Goal: Information Seeking & Learning: Learn about a topic

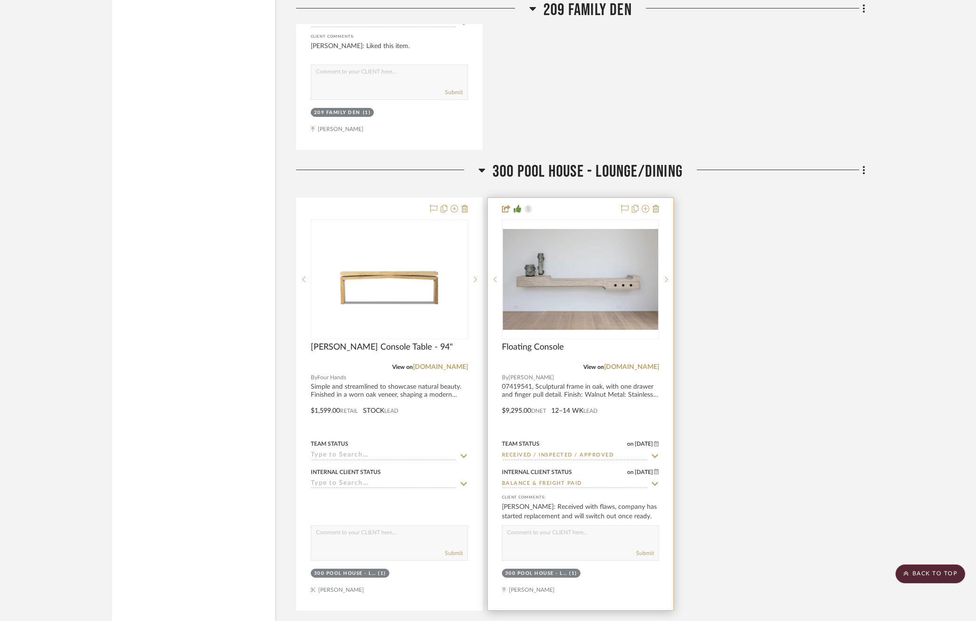
scroll to position [1484, 0]
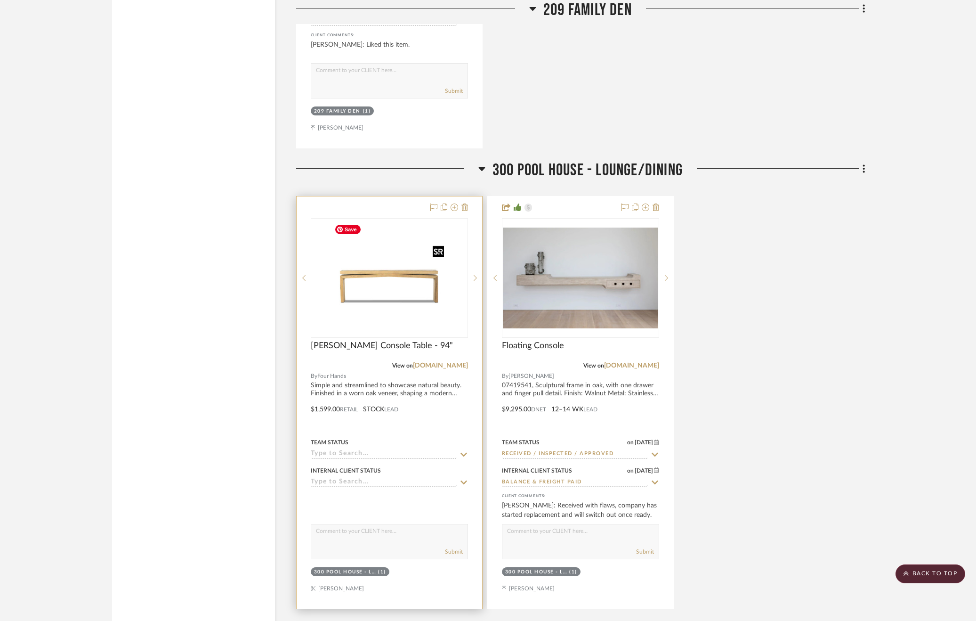
click at [0, 0] on img at bounding box center [0, 0] width 0 height 0
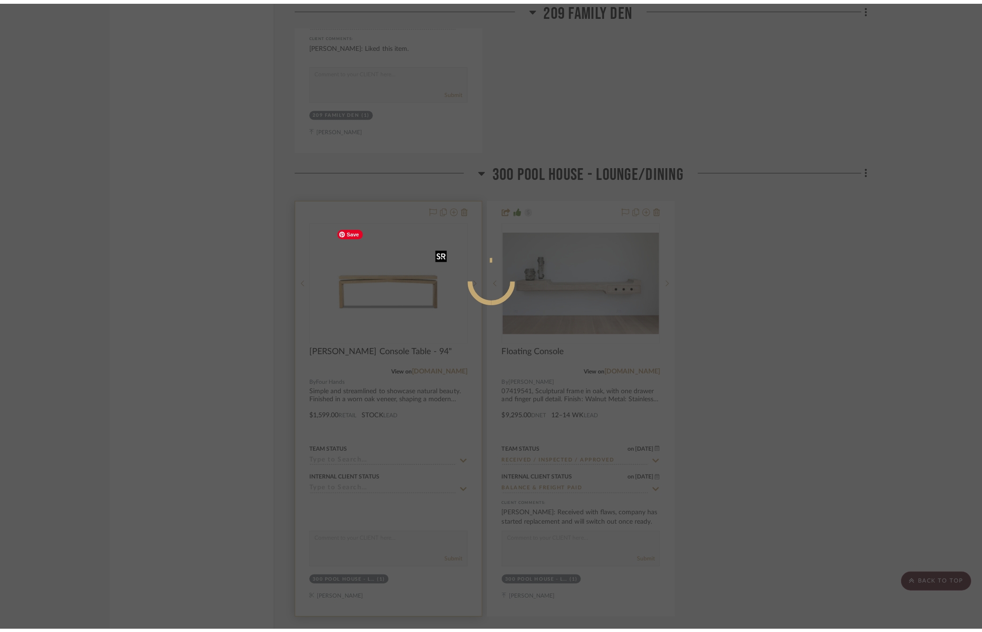
scroll to position [0, 0]
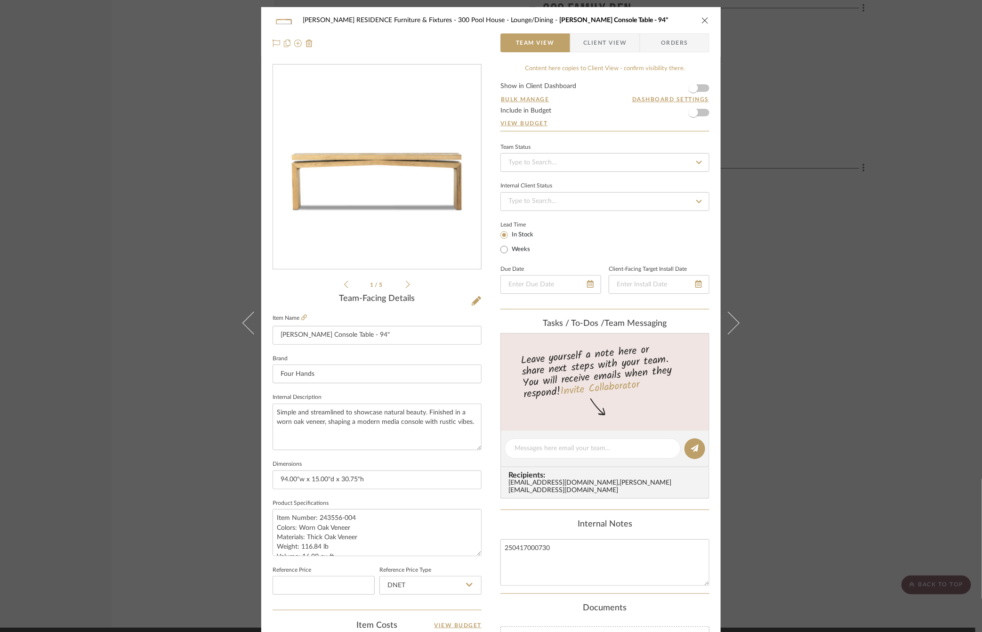
click at [305, 316] on fieldset "Item Name Matthes Console Table - 94"" at bounding box center [377, 328] width 209 height 33
click at [301, 318] on icon at bounding box center [304, 318] width 6 height 6
click at [160, 241] on div "COBLE RESIDENCE Furniture & Fixtures 300 Pool House - Lounge/Dining Matthes Con…" at bounding box center [491, 316] width 982 height 632
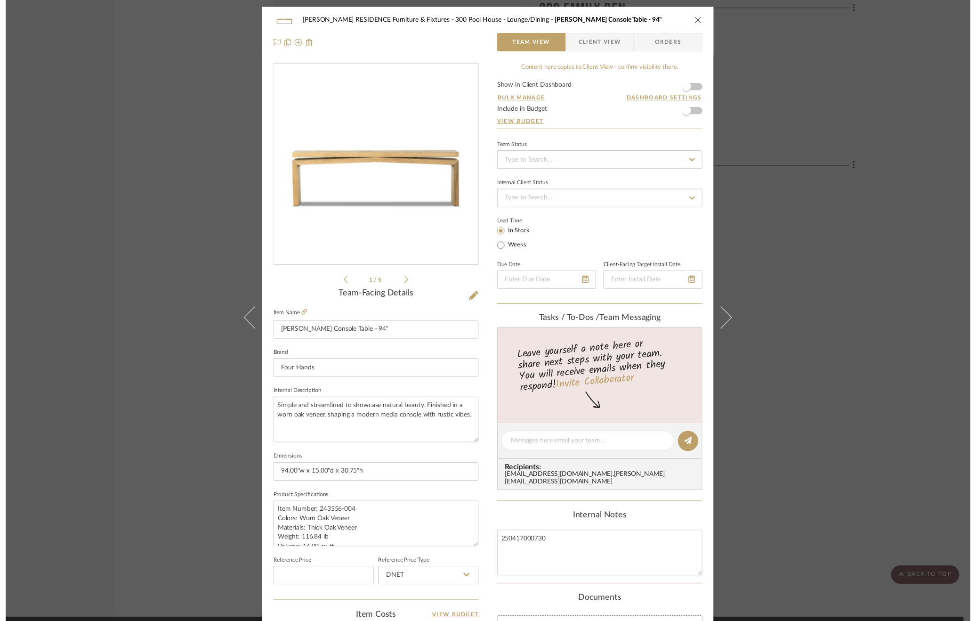
scroll to position [1484, 0]
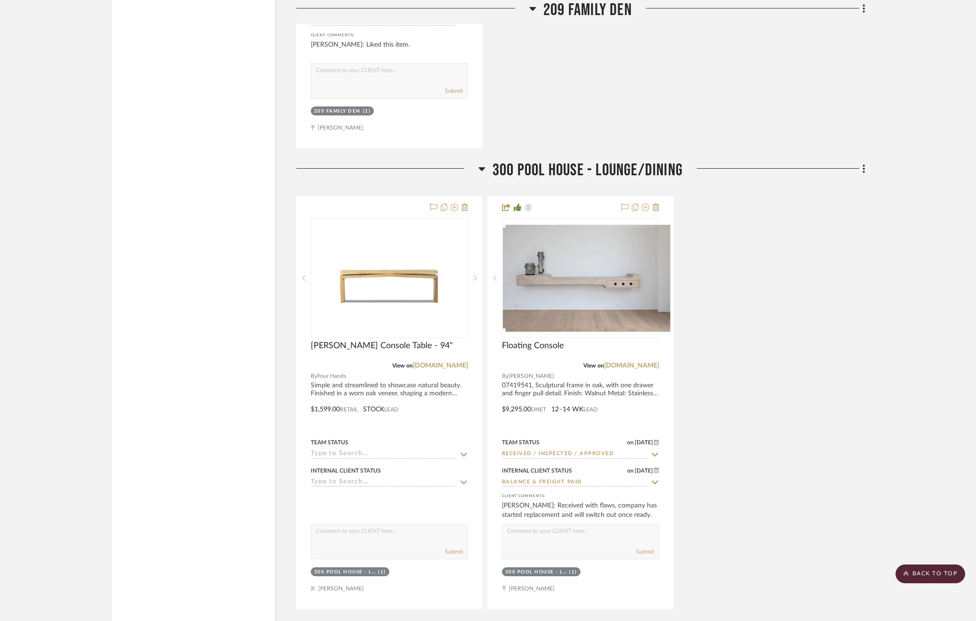
click at [926, 573] on scroll-to-top-button "BACK TO TOP" at bounding box center [931, 573] width 70 height 19
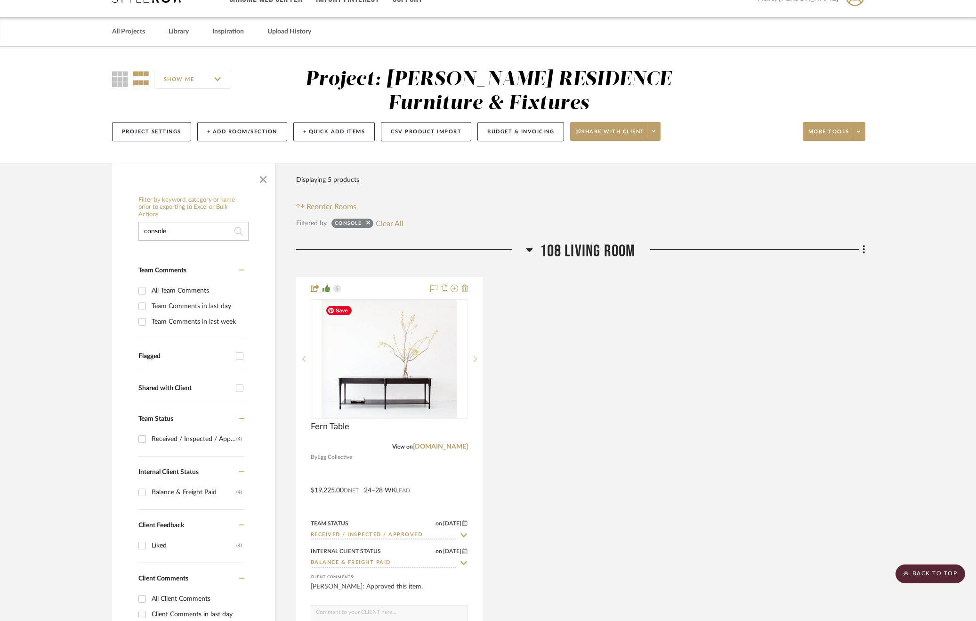
scroll to position [0, 0]
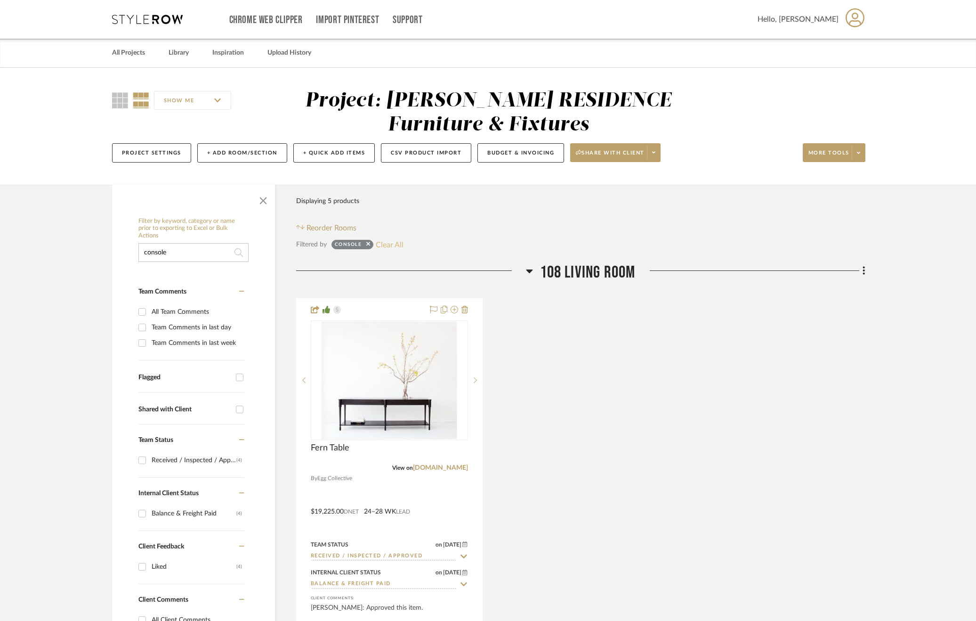
click at [387, 239] on button "Clear All" at bounding box center [390, 244] width 28 height 12
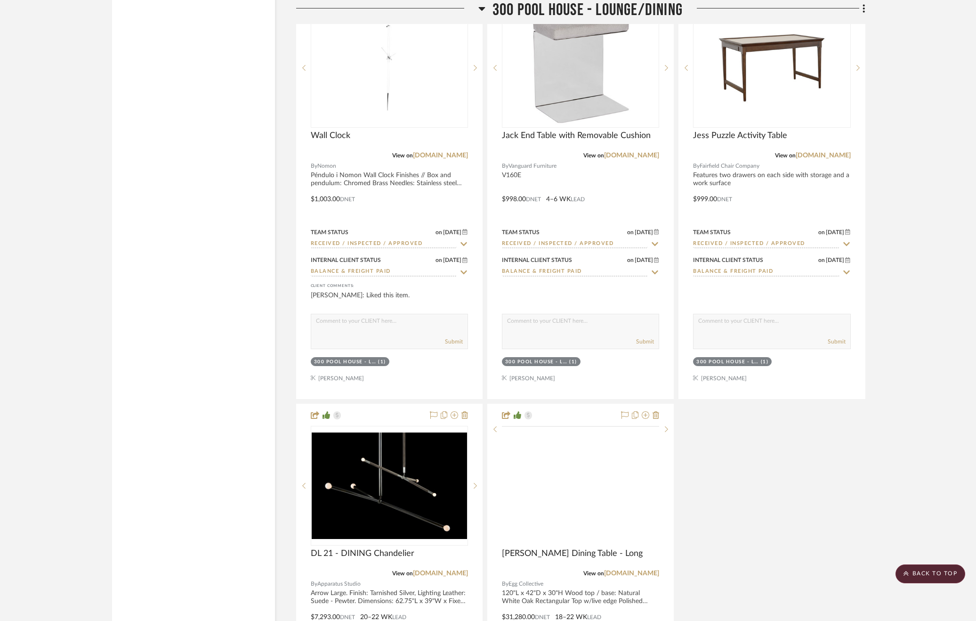
scroll to position [29163, 0]
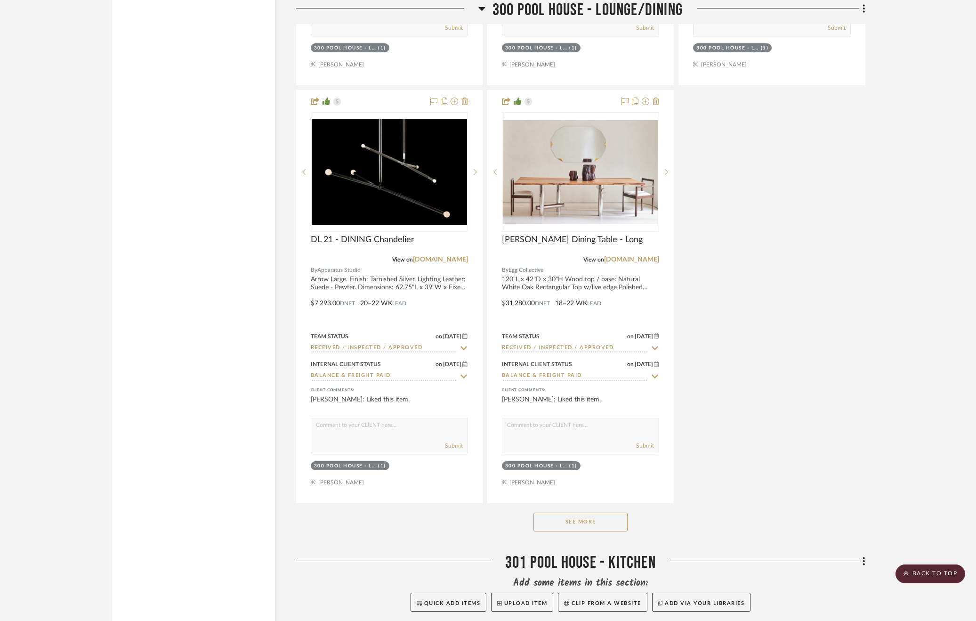
click at [591, 519] on button "See More" at bounding box center [581, 521] width 94 height 19
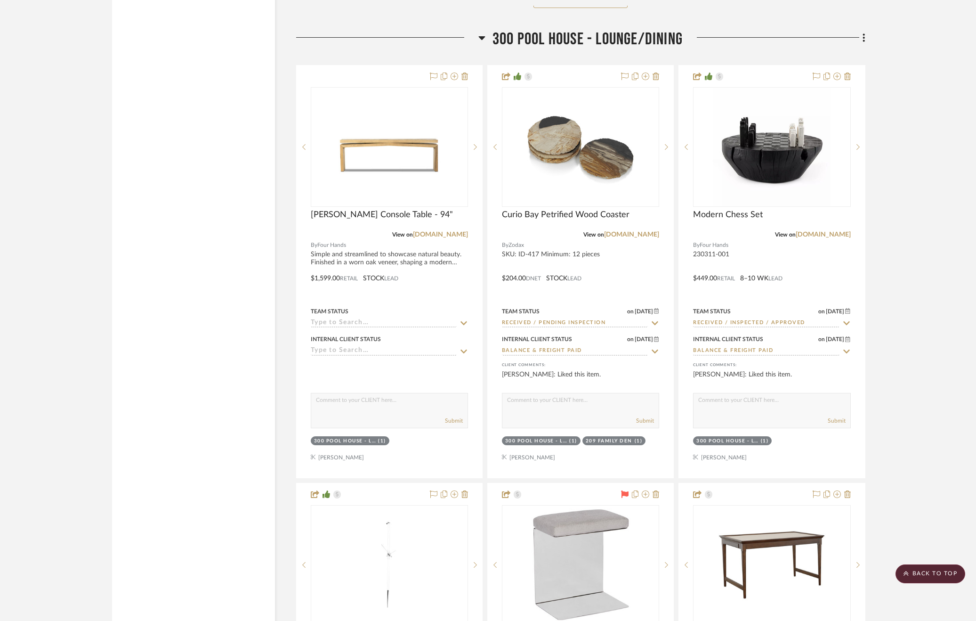
scroll to position [28239, 0]
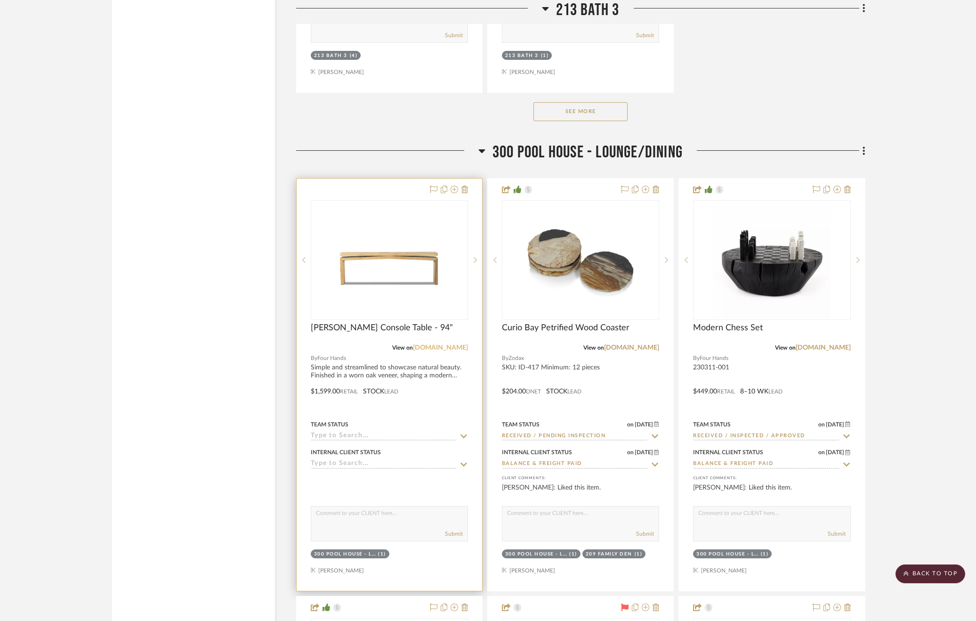
click at [439, 344] on link "[DOMAIN_NAME]" at bounding box center [440, 347] width 55 height 7
click at [446, 334] on div "Matthes Console Table - 94"" at bounding box center [389, 333] width 157 height 21
click at [446, 344] on link "[DOMAIN_NAME]" at bounding box center [440, 347] width 55 height 7
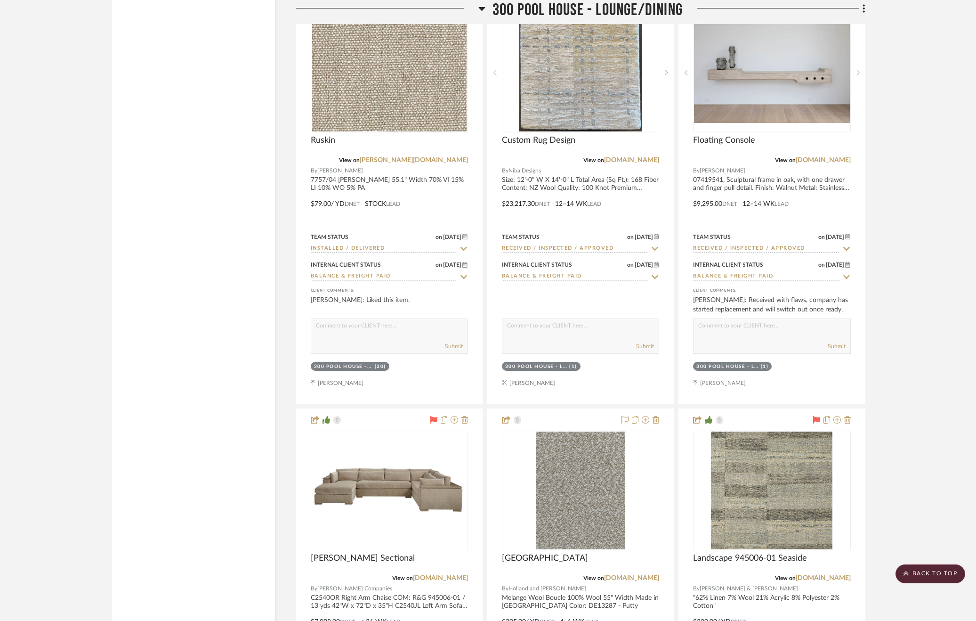
scroll to position [30096, 0]
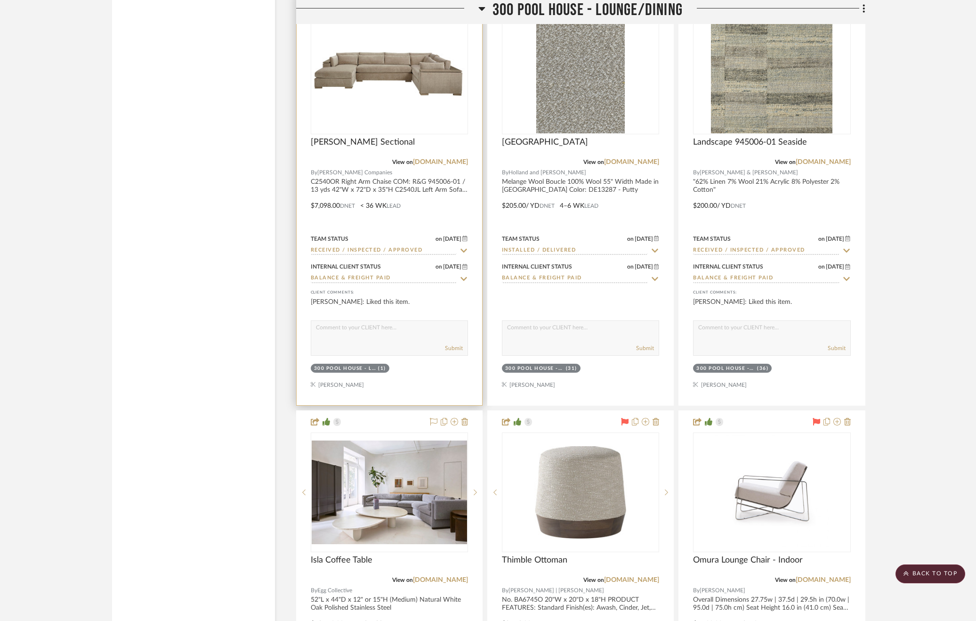
click at [386, 70] on img "0" at bounding box center [390, 74] width 156 height 55
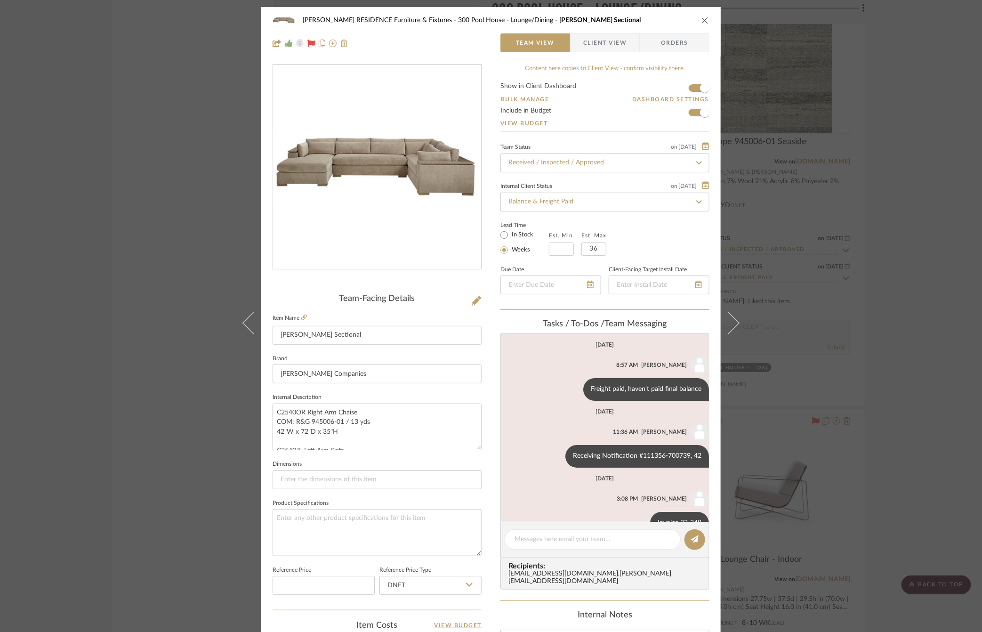
scroll to position [25, 0]
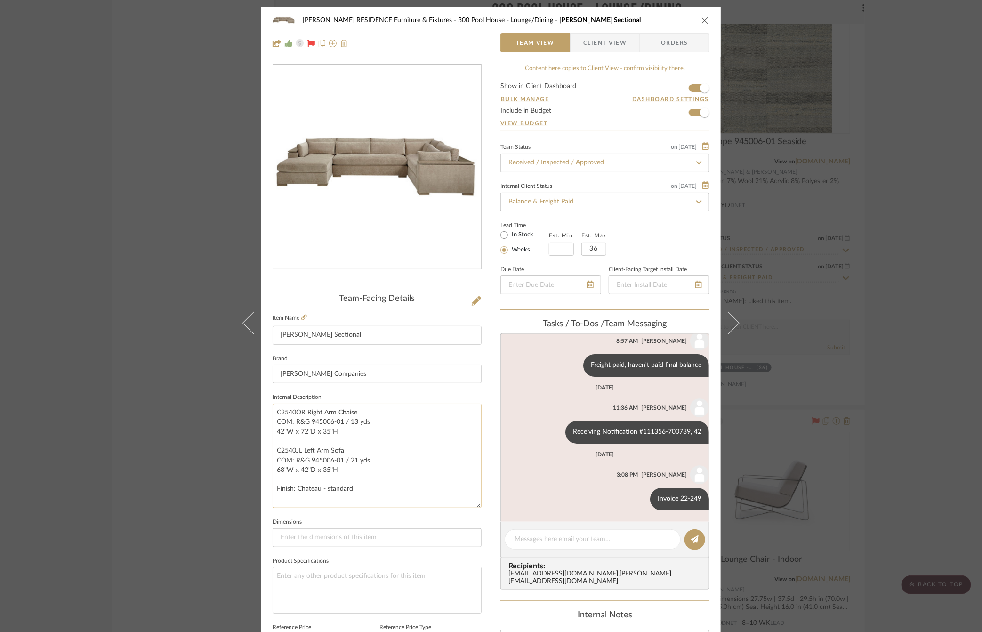
drag, startPoint x: 476, startPoint y: 447, endPoint x: 470, endPoint y: 504, distance: 57.7
click at [470, 504] on textarea "C2540OR Right Arm Chaise COM: R&G 945006-01 / 13 yds 42"W x 72"D x 35"H C2540JL…" at bounding box center [377, 456] width 209 height 105
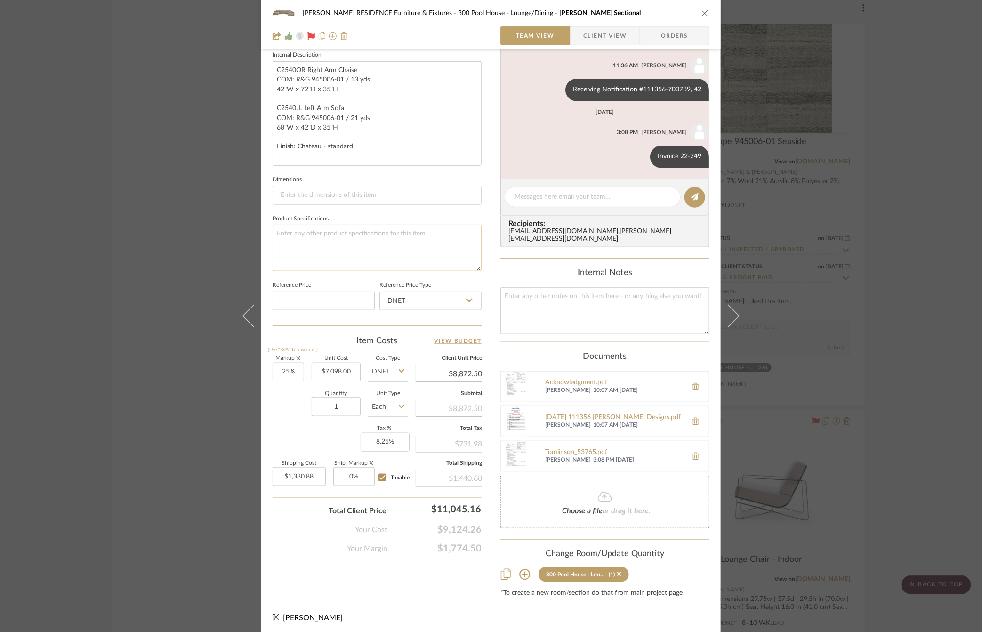
scroll to position [0, 0]
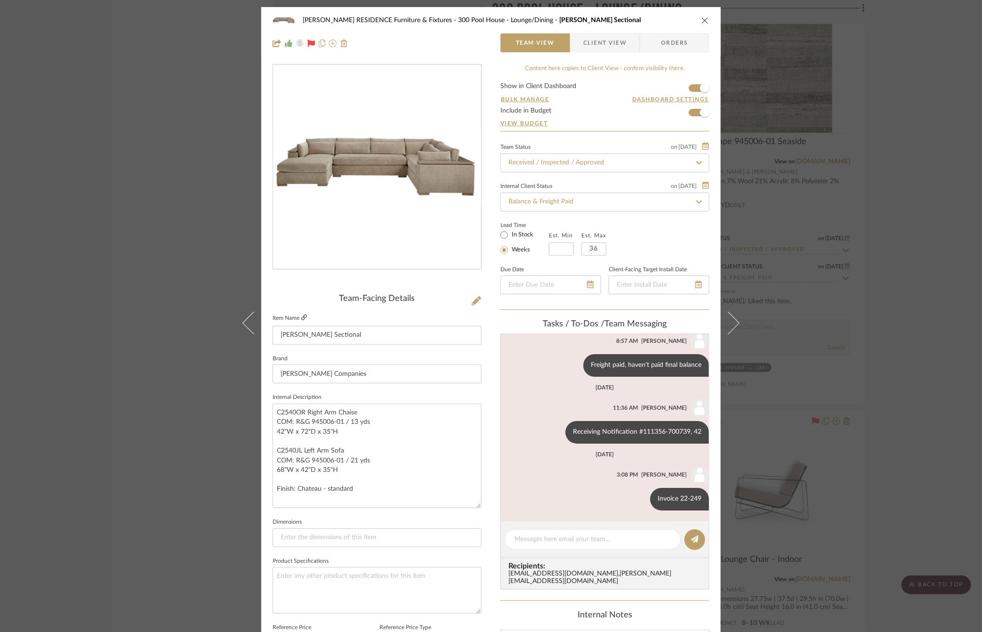
click at [303, 318] on icon at bounding box center [304, 318] width 6 height 6
click at [222, 218] on div "COBLE RESIDENCE Furniture & Fixtures 300 Pool House - Lounge/Dining Matheson Se…" at bounding box center [491, 316] width 982 height 632
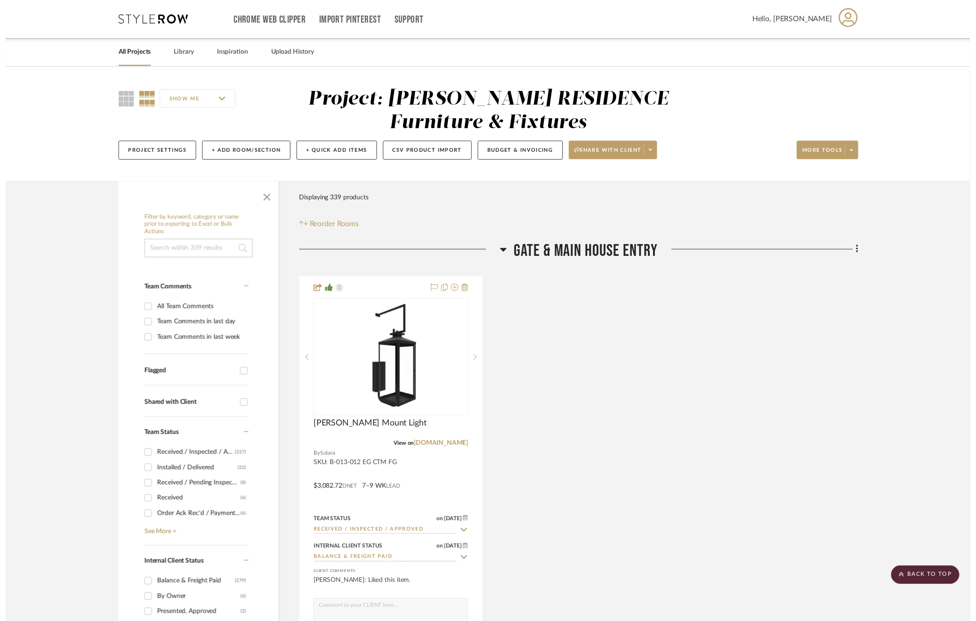
scroll to position [30096, 0]
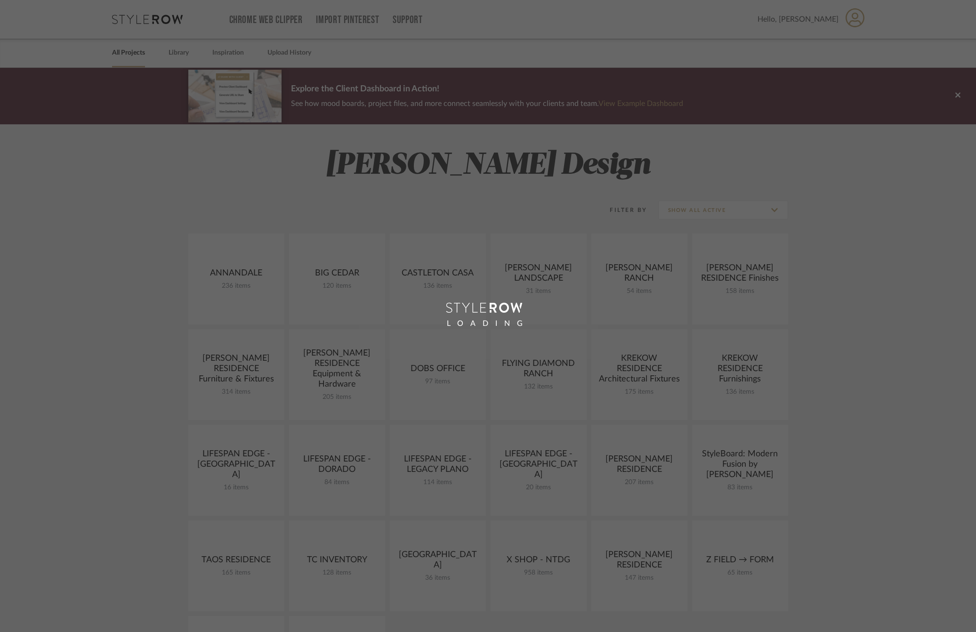
click at [179, 54] on div "LOADING" at bounding box center [488, 316] width 976 height 632
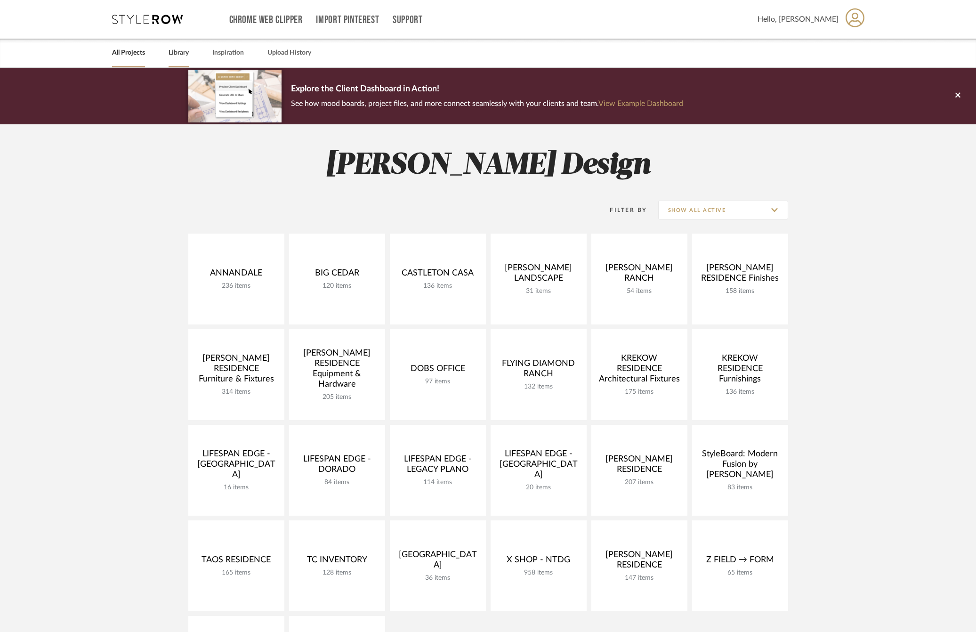
click at [176, 53] on link "Library" at bounding box center [179, 53] width 20 height 13
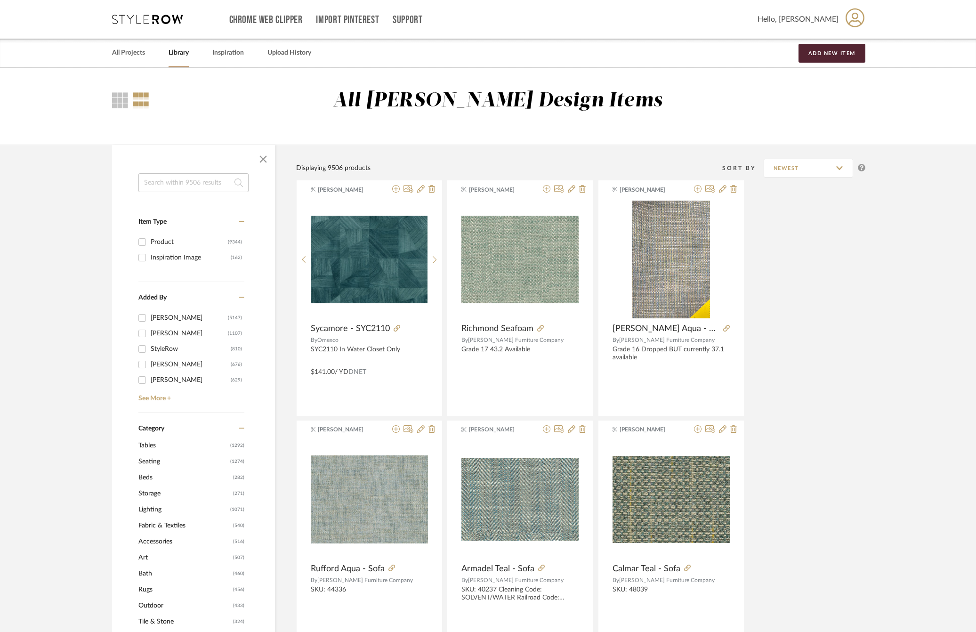
click at [155, 191] on input at bounding box center [193, 182] width 110 height 19
type input "console"
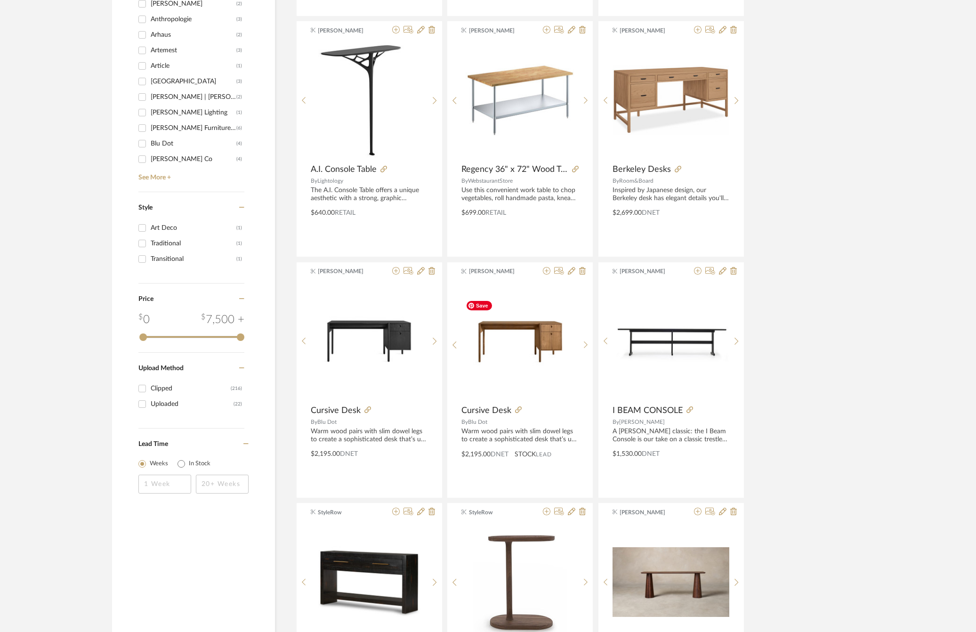
scroll to position [673, 0]
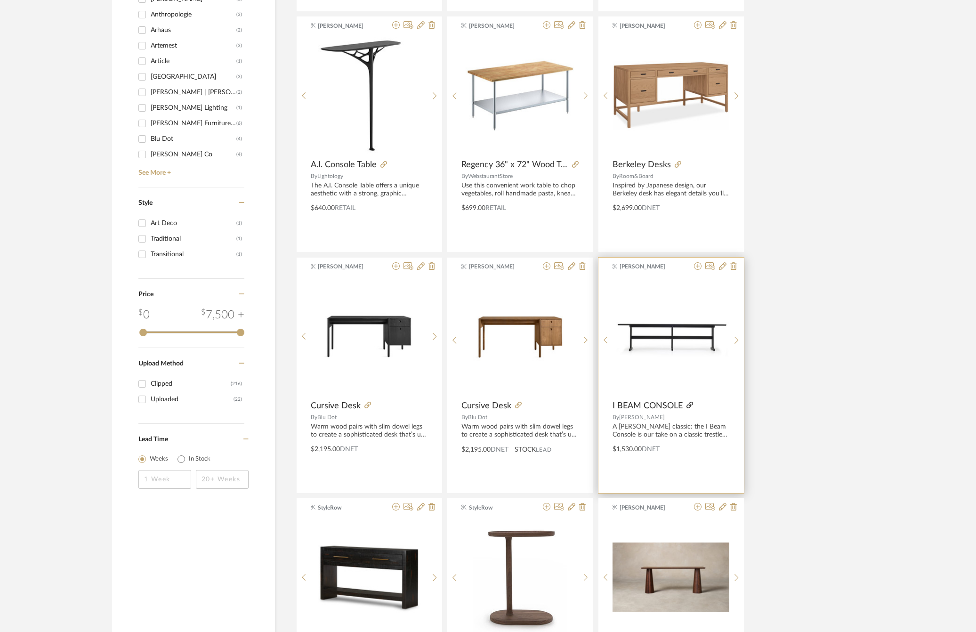
click at [688, 405] on icon at bounding box center [690, 405] width 7 height 7
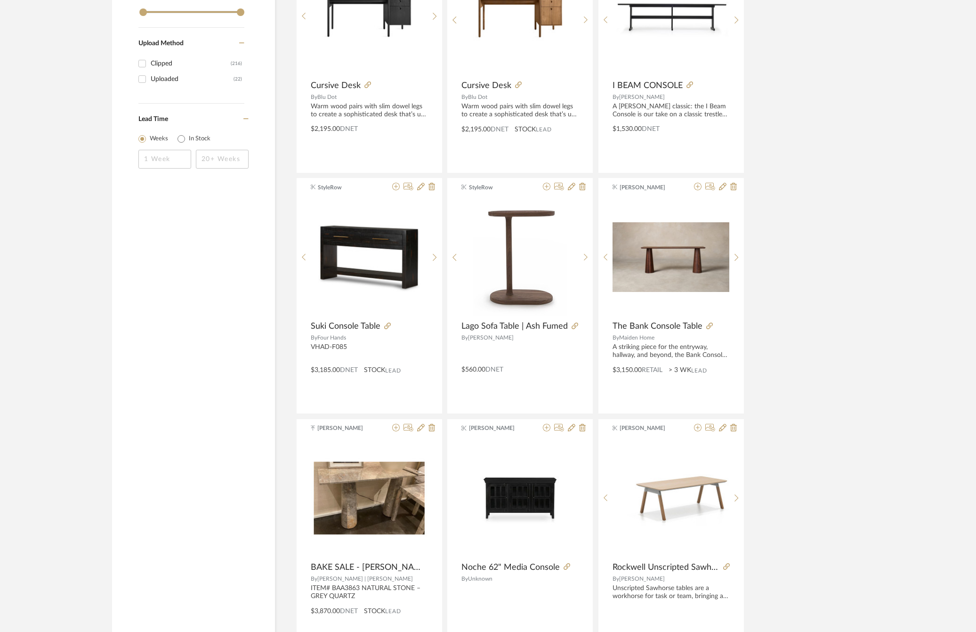
scroll to position [1036, 0]
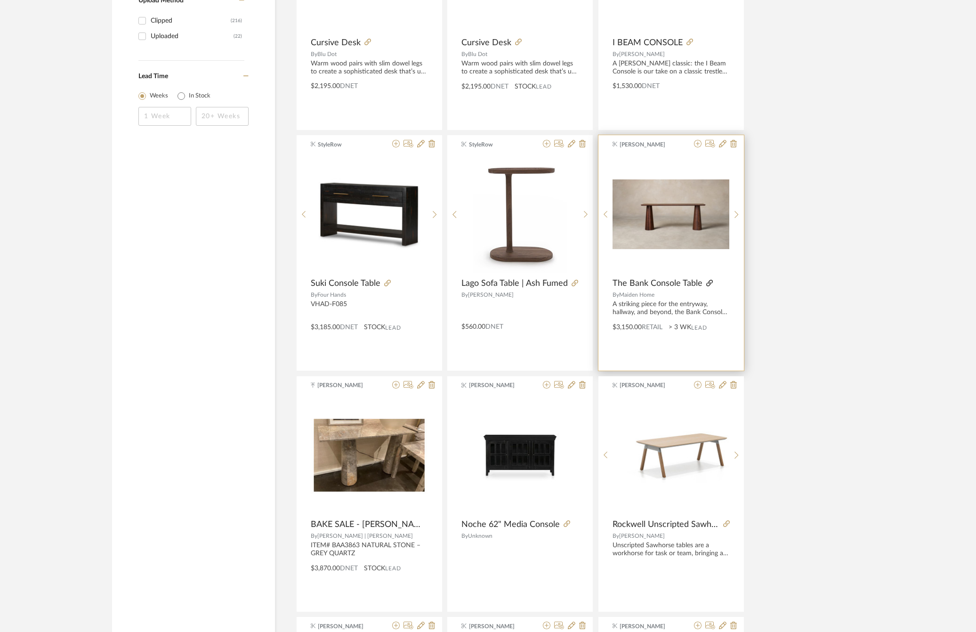
click at [707, 285] on icon at bounding box center [709, 283] width 7 height 7
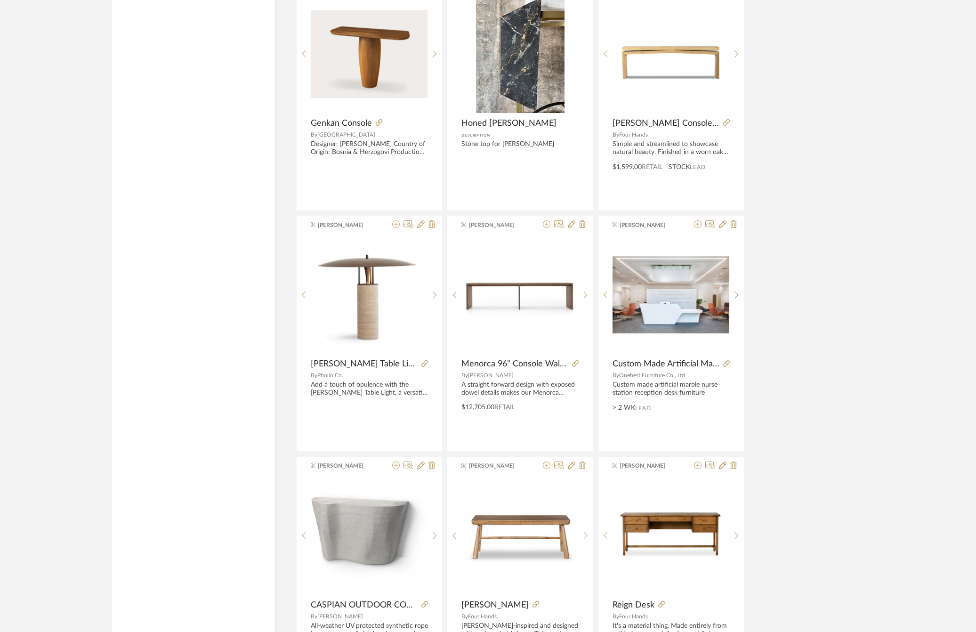
scroll to position [2566, 0]
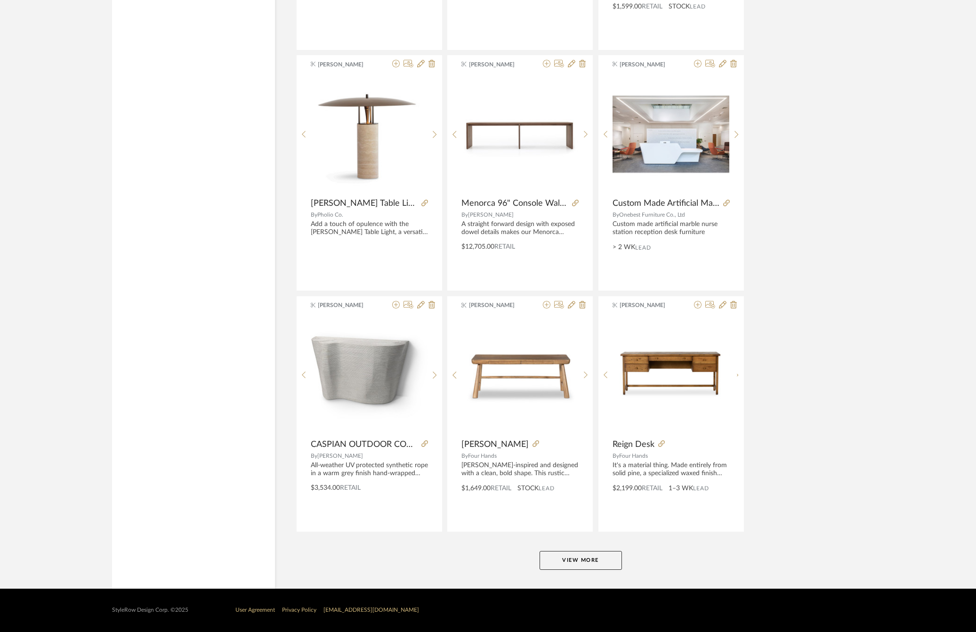
click at [561, 559] on button "View More" at bounding box center [581, 560] width 82 height 19
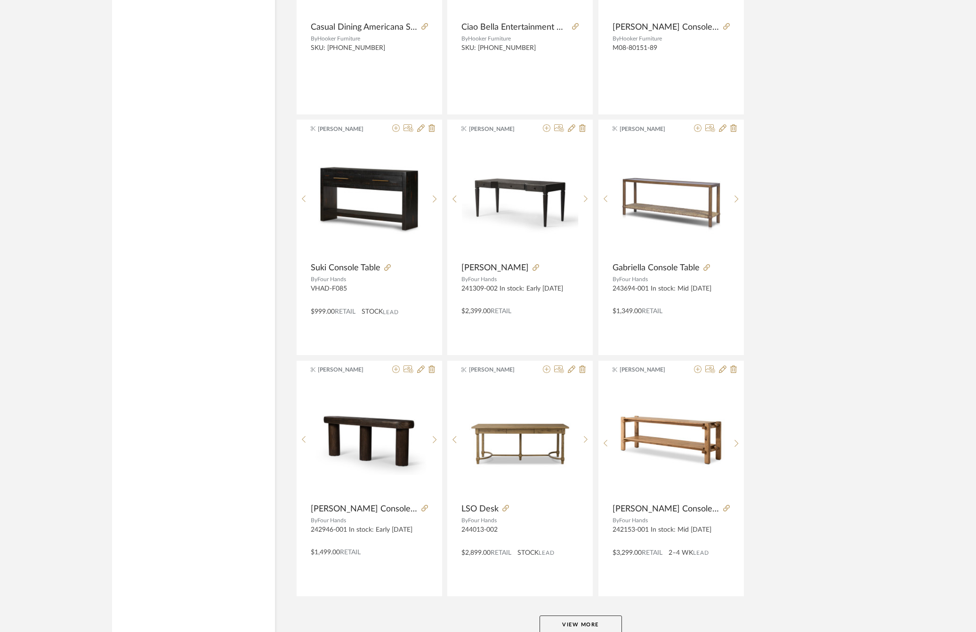
scroll to position [5462, 0]
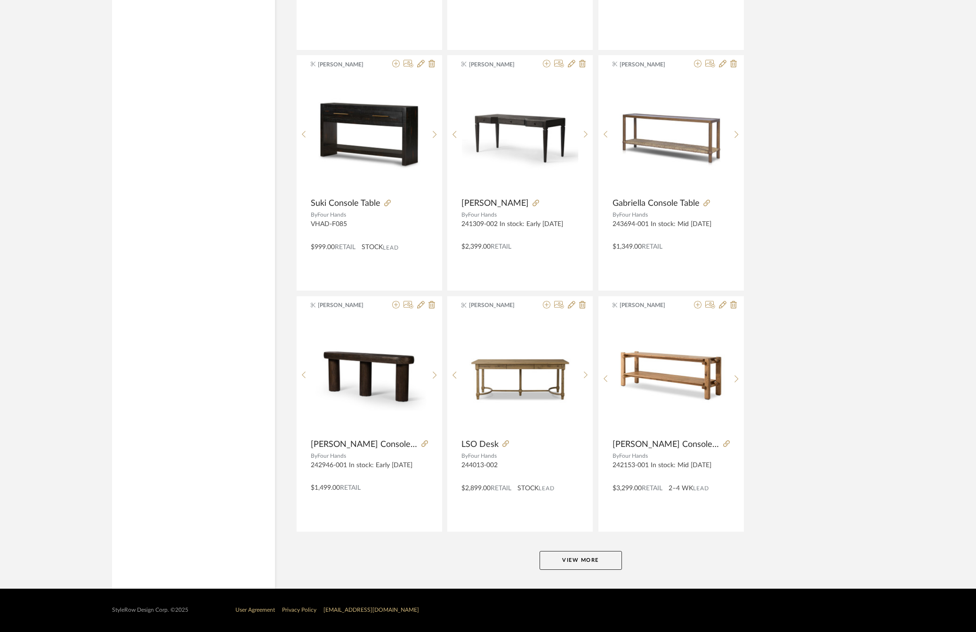
click at [579, 560] on button "View More" at bounding box center [581, 560] width 82 height 19
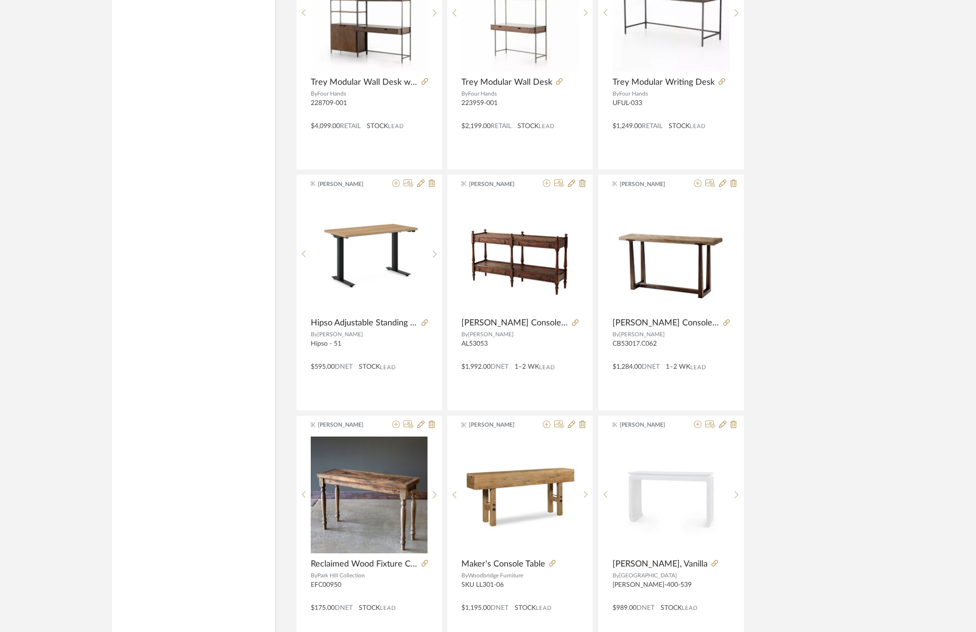
scroll to position [8358, 0]
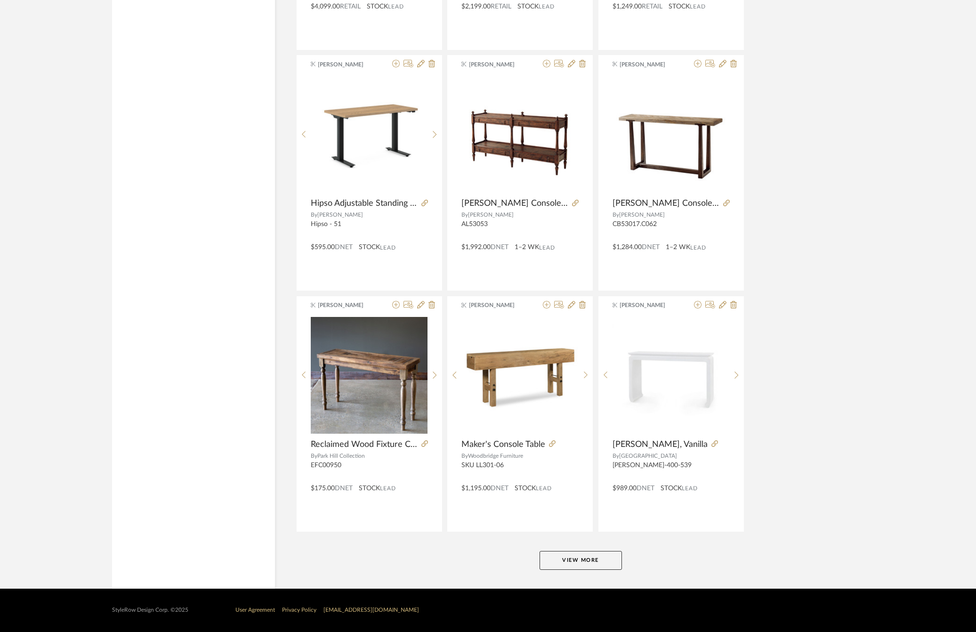
click at [592, 554] on button "View More" at bounding box center [581, 560] width 82 height 19
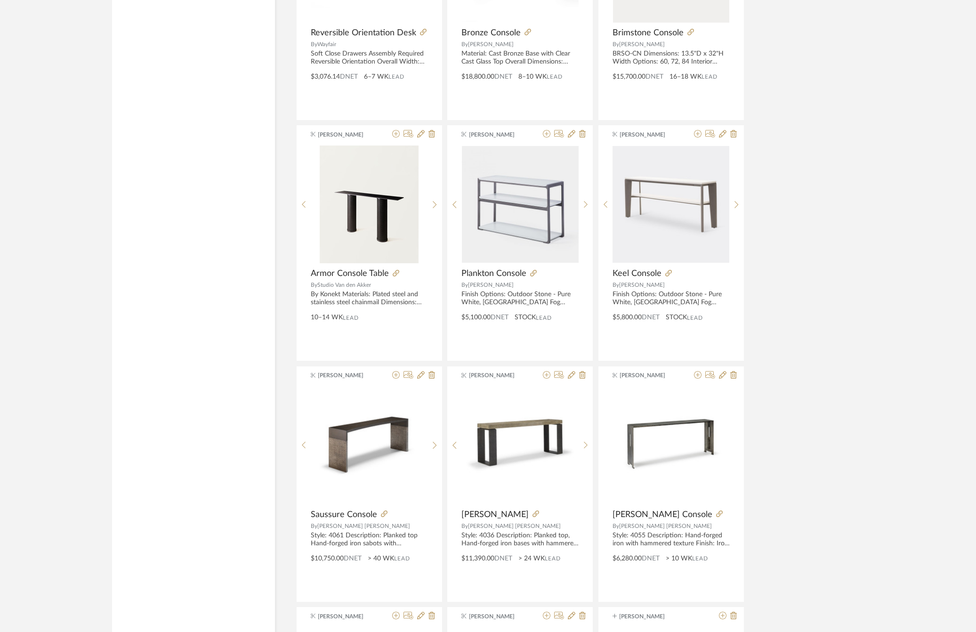
scroll to position [9720, 0]
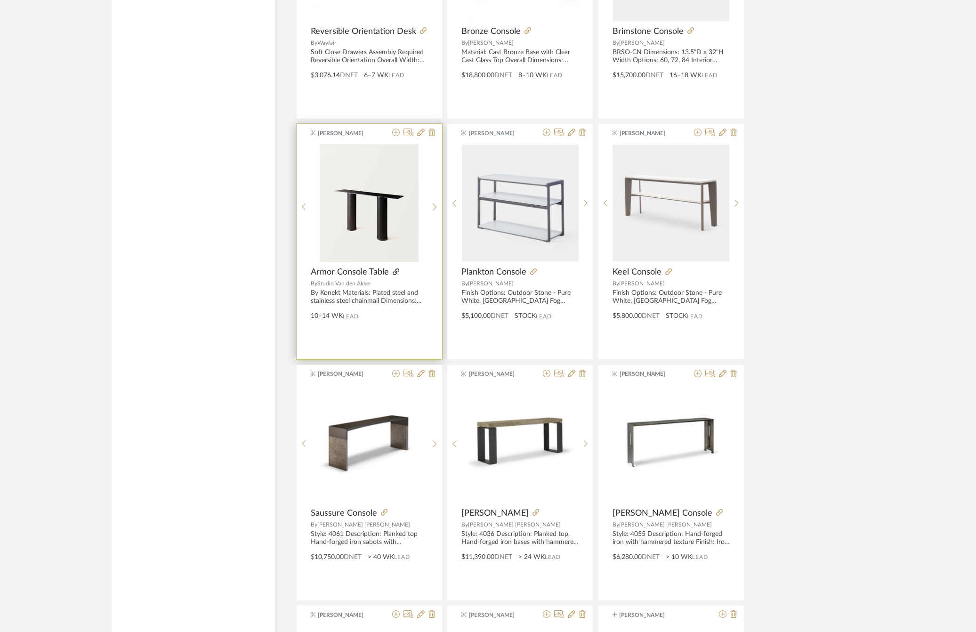
click at [398, 275] on icon at bounding box center [396, 271] width 7 height 7
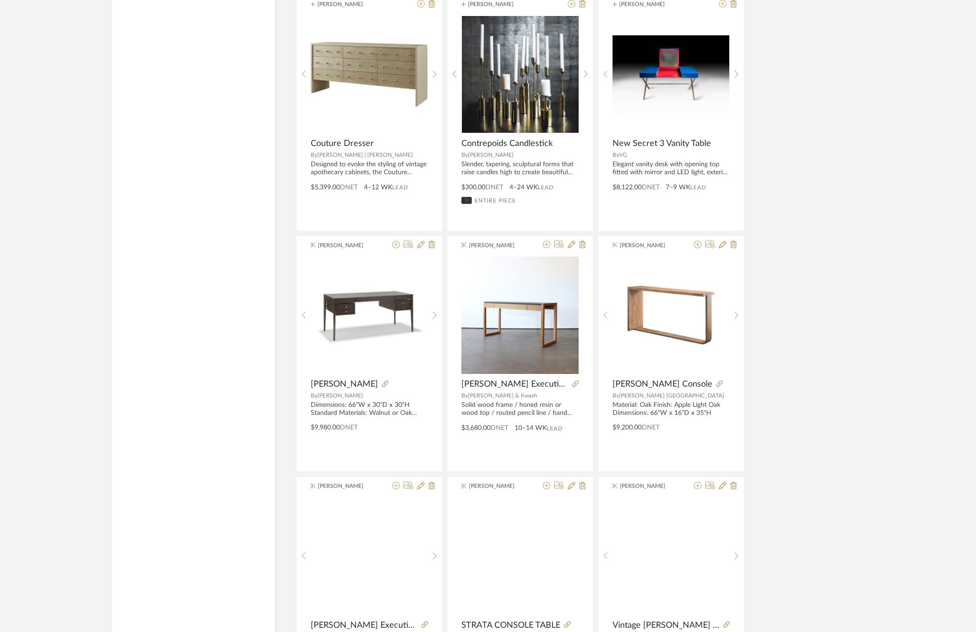
scroll to position [10593, 0]
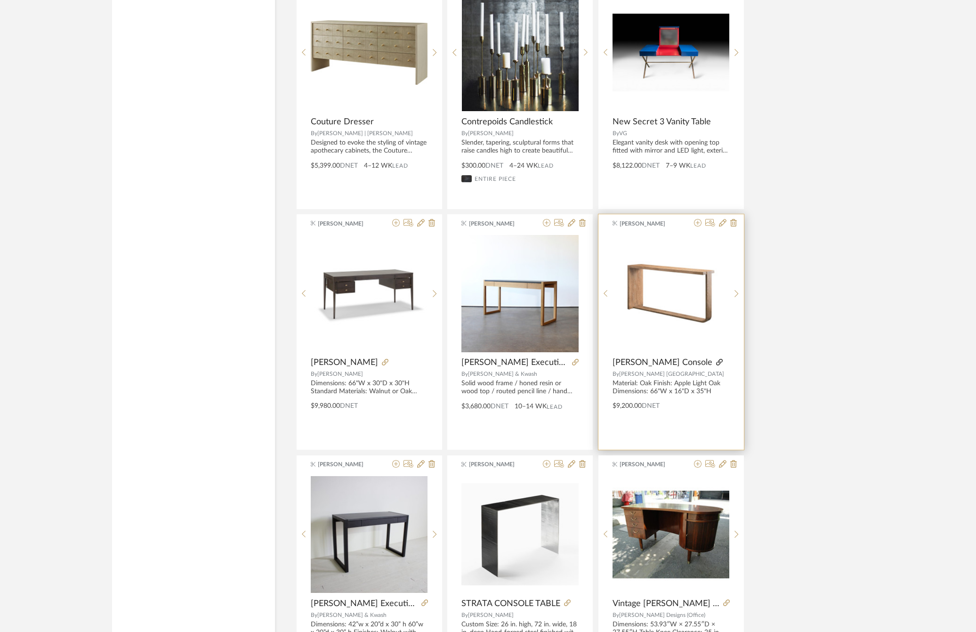
click at [716, 365] on icon at bounding box center [719, 362] width 7 height 7
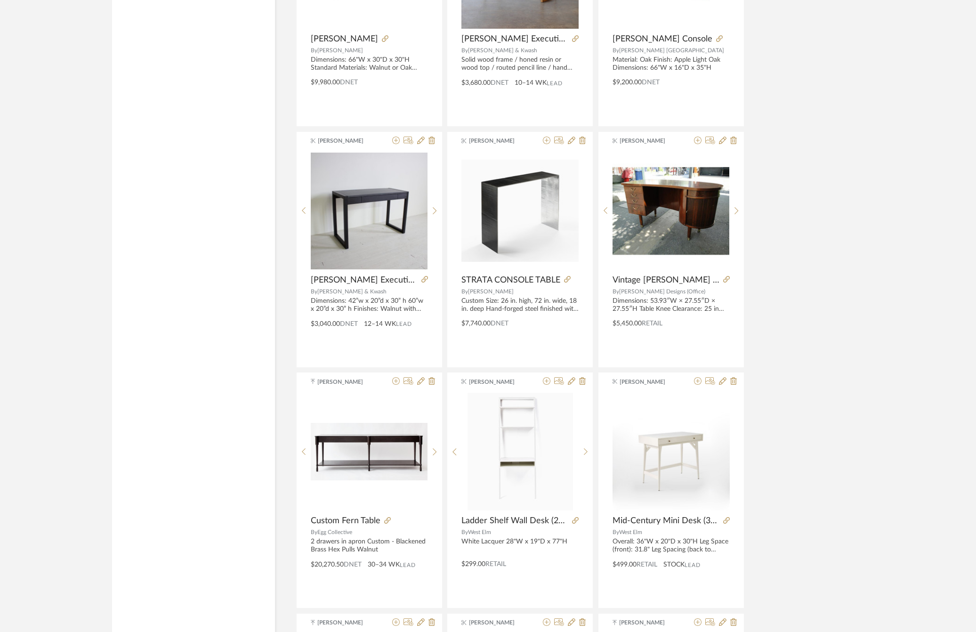
scroll to position [11255, 0]
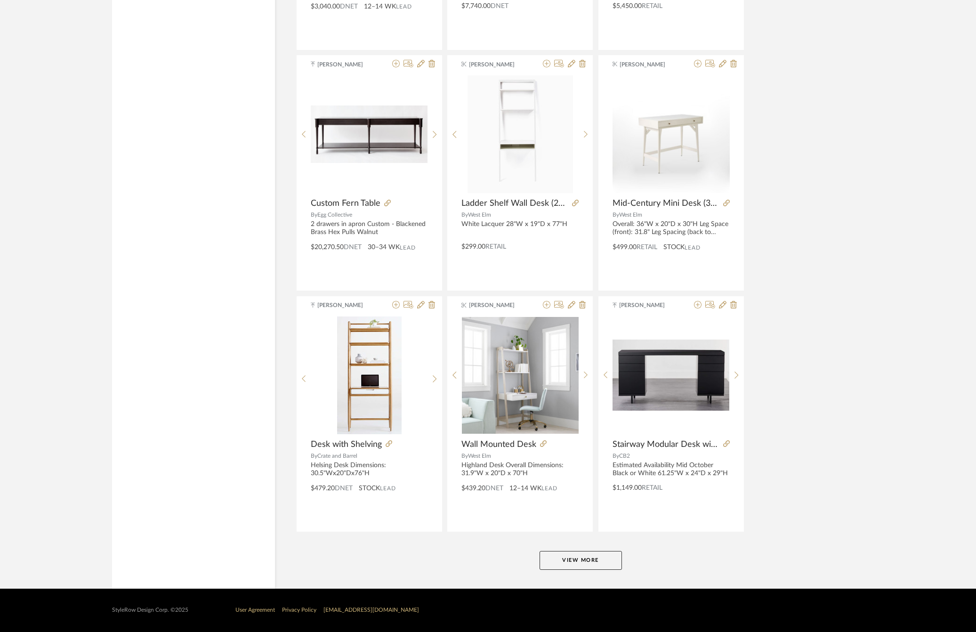
click at [559, 562] on button "View More" at bounding box center [581, 560] width 82 height 19
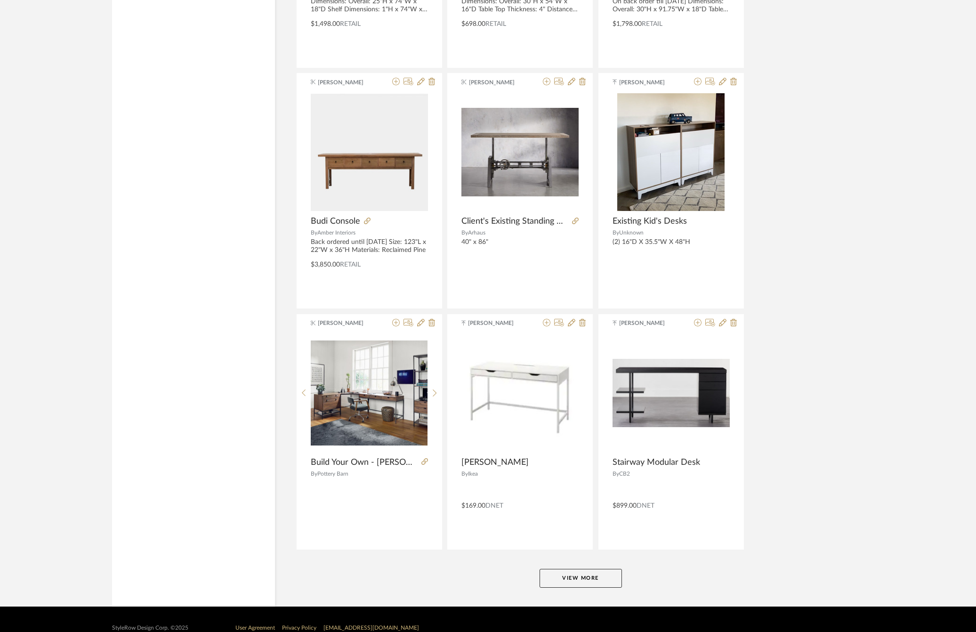
scroll to position [14108, 0]
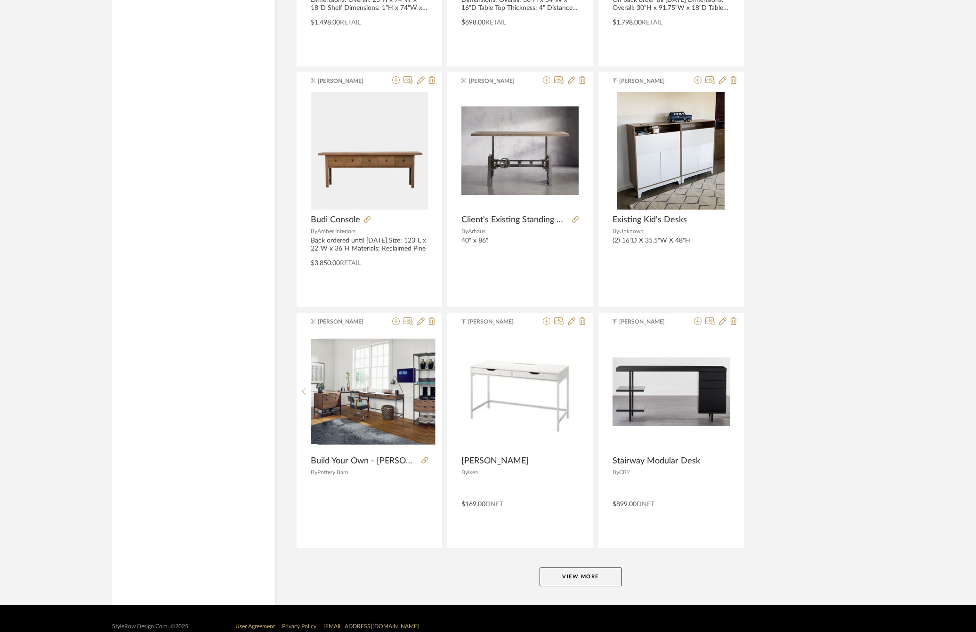
click at [584, 586] on button "View More" at bounding box center [581, 576] width 82 height 19
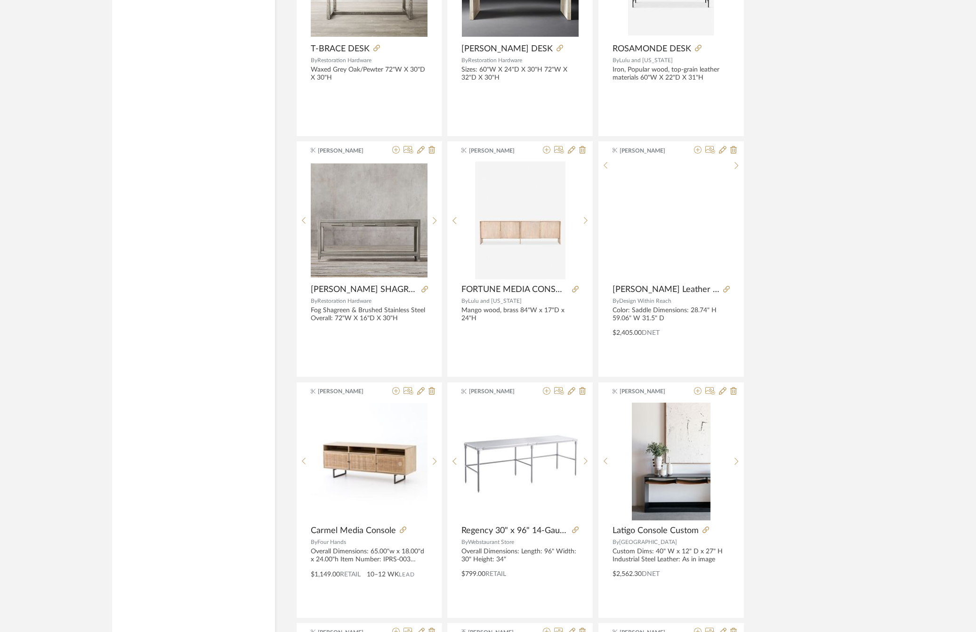
scroll to position [15486, 0]
